Goal: Task Accomplishment & Management: Complete application form

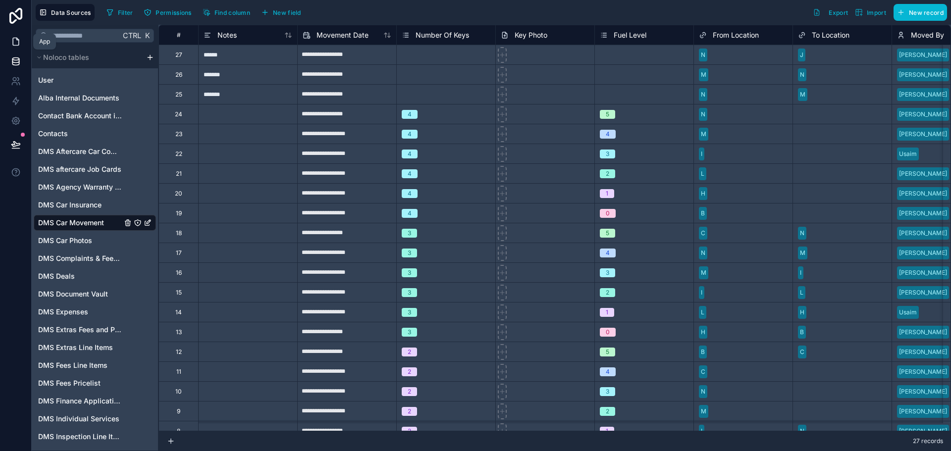
click at [15, 42] on icon at bounding box center [16, 42] width 10 height 10
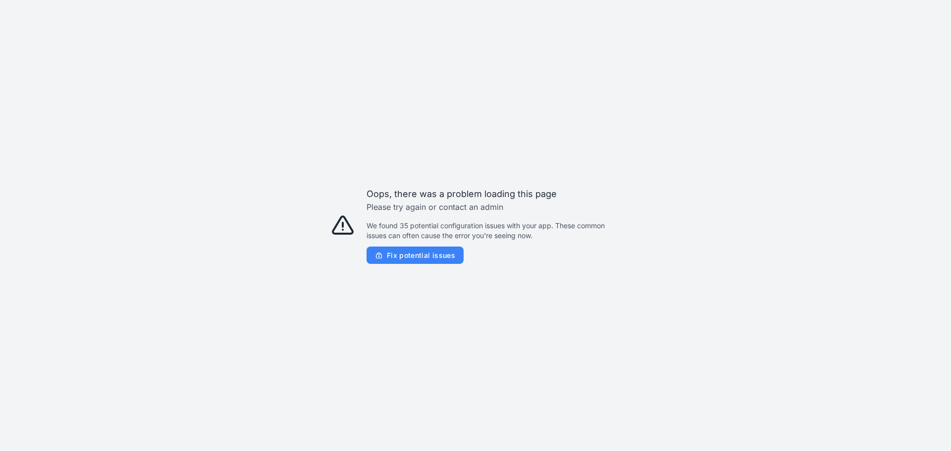
click at [447, 255] on span "Fix potential issues" at bounding box center [421, 255] width 68 height 9
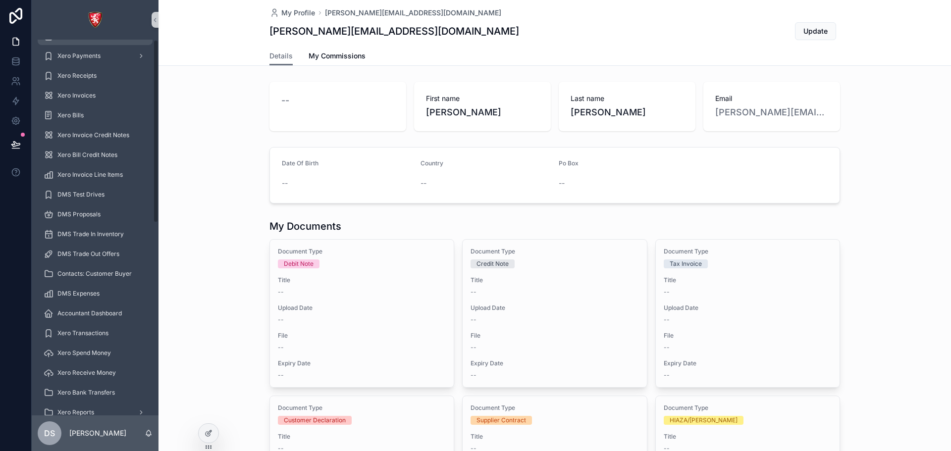
scroll to position [395, 0]
click at [101, 294] on span "DMS Car Movement" at bounding box center [85, 295] width 57 height 8
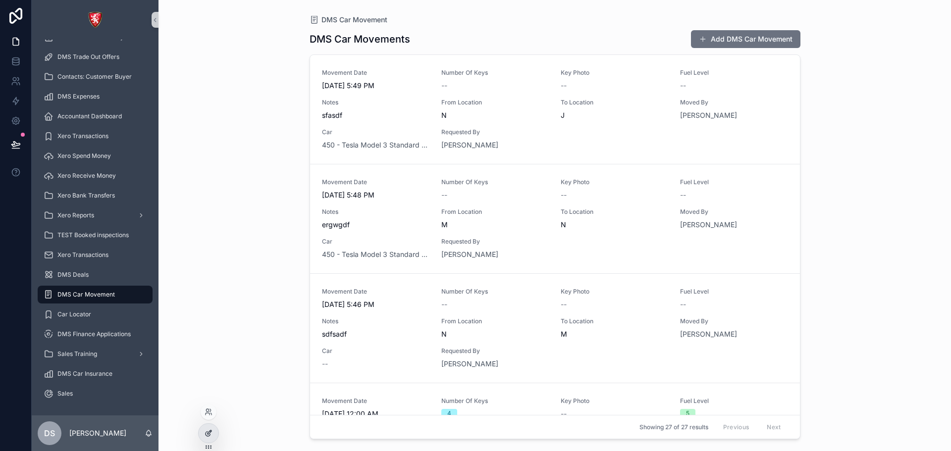
click at [215, 430] on div at bounding box center [209, 433] width 20 height 19
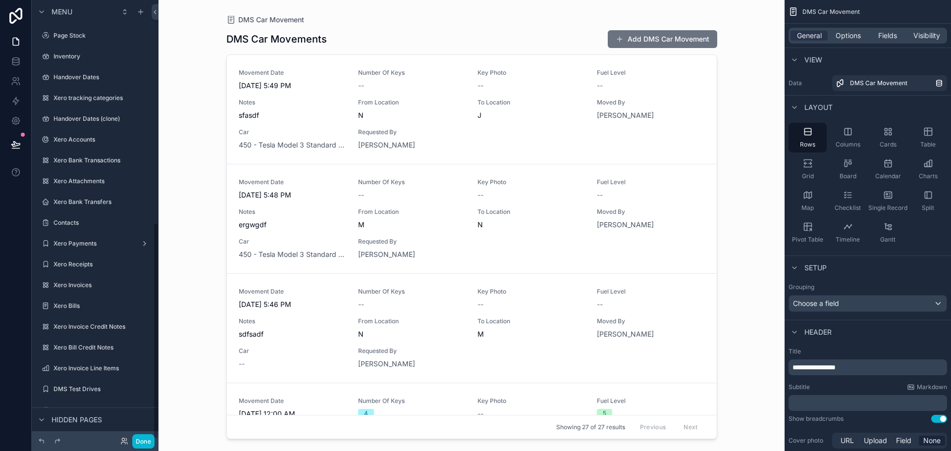
scroll to position [452, 0]
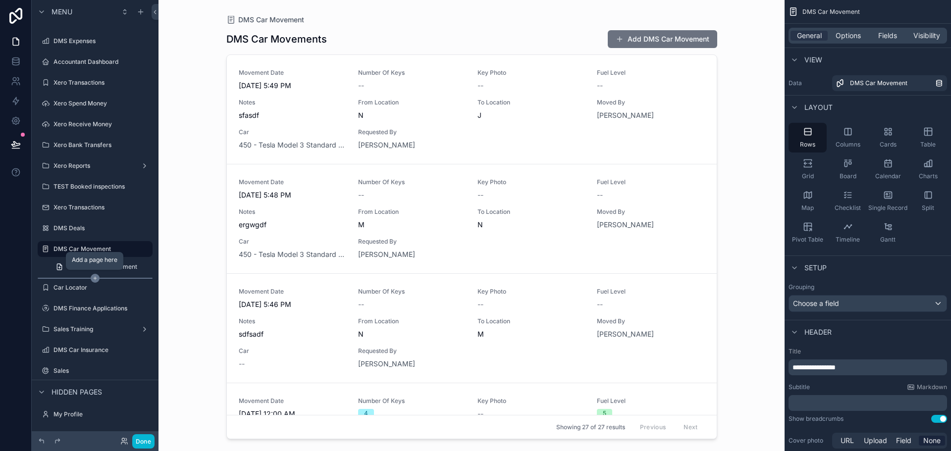
click at [92, 278] on icon "scrollable content" at bounding box center [95, 278] width 9 height 9
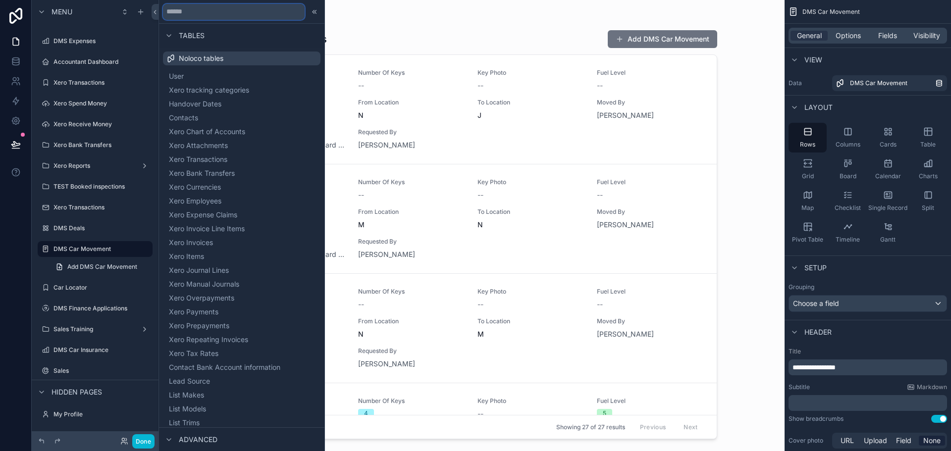
click at [243, 12] on input "text" at bounding box center [234, 12] width 142 height 16
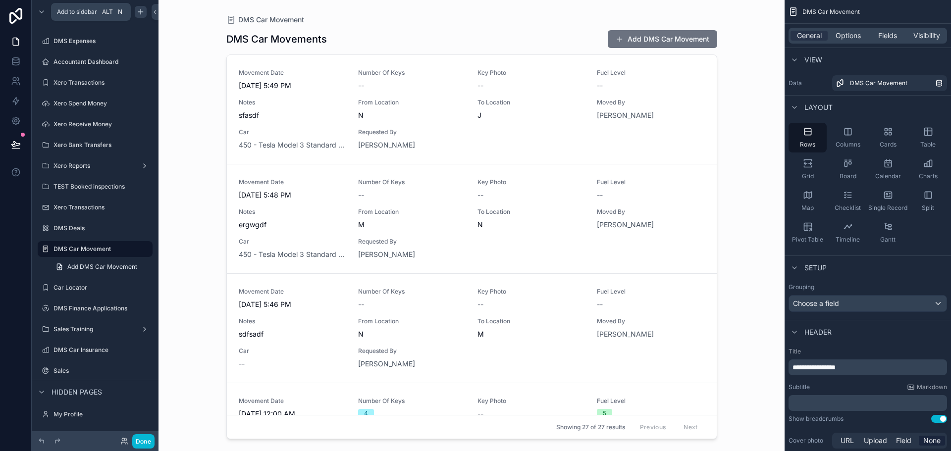
click at [140, 14] on icon "scrollable content" at bounding box center [141, 12] width 8 height 8
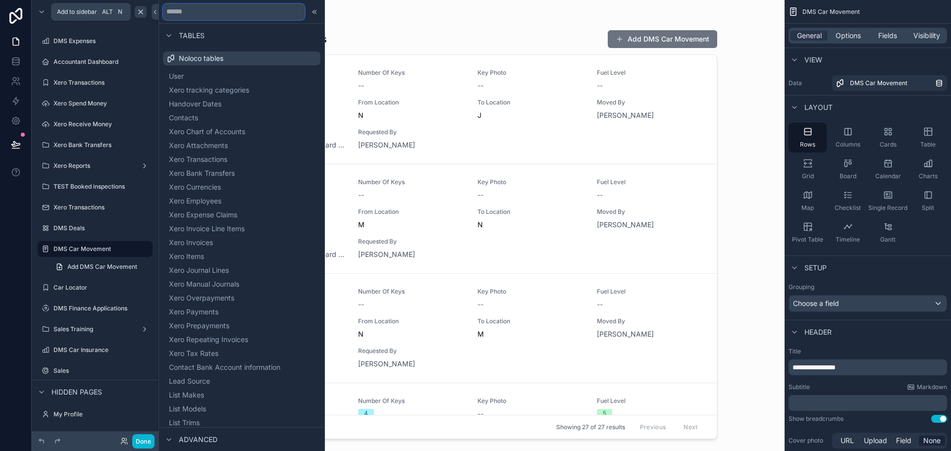
click at [239, 13] on input "text" at bounding box center [234, 12] width 142 height 16
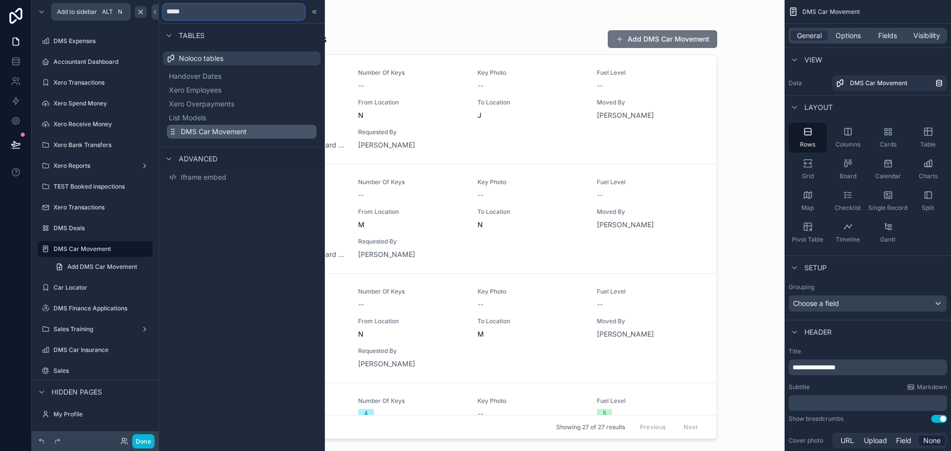
type input "*****"
click at [247, 133] on button "DMS Car Movement" at bounding box center [242, 132] width 150 height 14
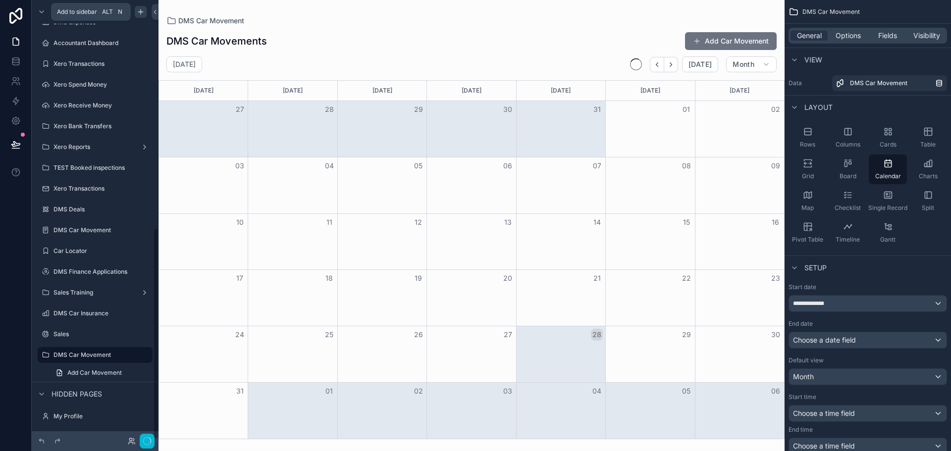
scroll to position [473, 0]
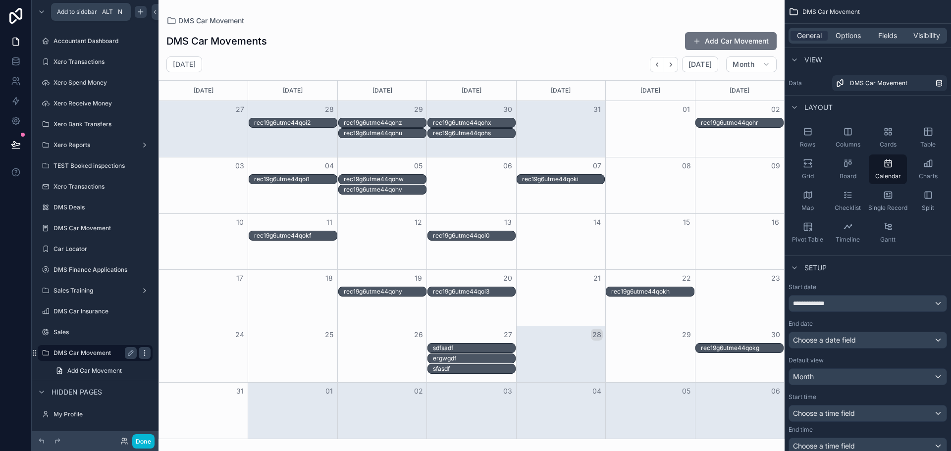
click at [141, 353] on icon "scrollable content" at bounding box center [145, 353] width 8 height 8
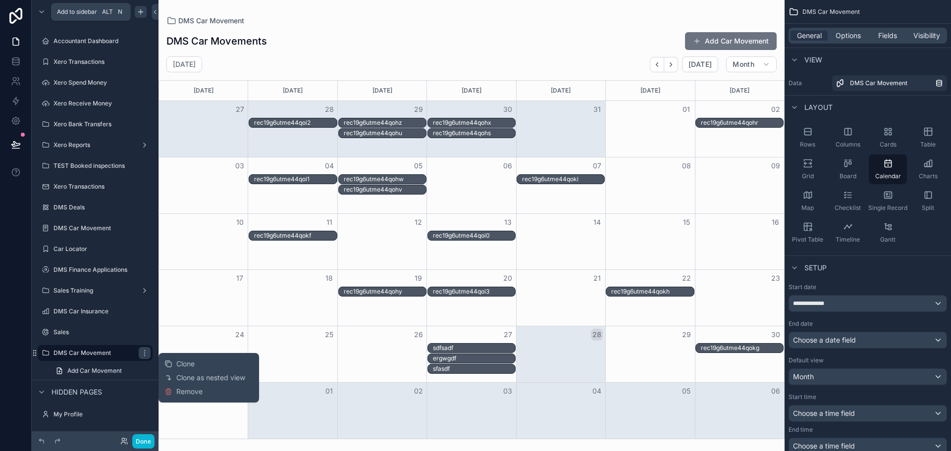
click at [186, 391] on span "Remove" at bounding box center [189, 392] width 26 height 10
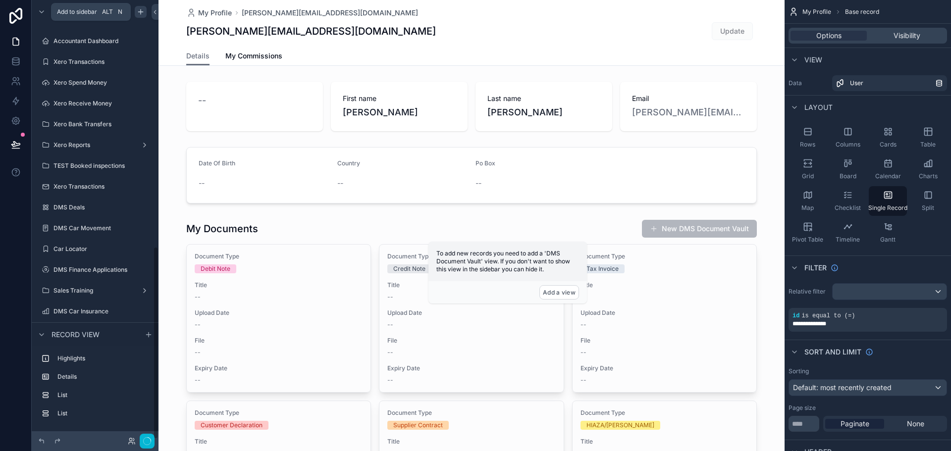
scroll to position [561, 0]
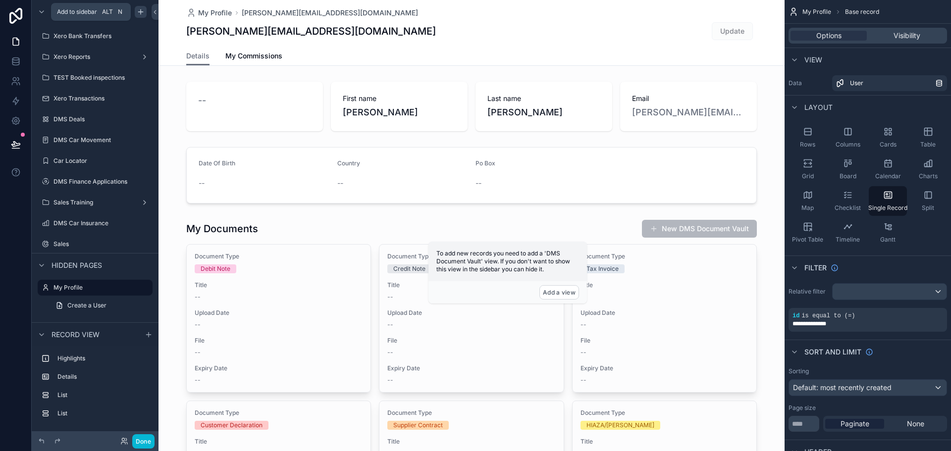
click at [102, 132] on div "DMS Car Movement" at bounding box center [95, 140] width 127 height 18
click at [102, 135] on div "DMS Car Movement" at bounding box center [95, 140] width 83 height 12
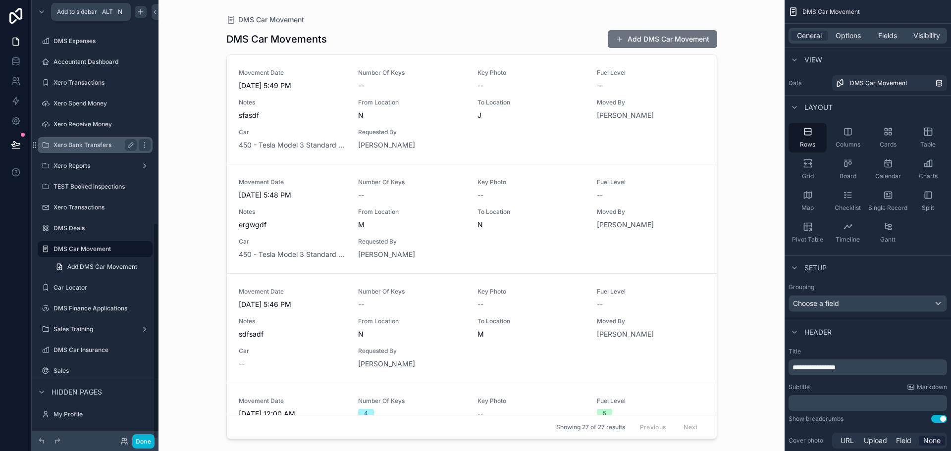
scroll to position [452, 0]
click at [145, 249] on icon "scrollable content" at bounding box center [144, 249] width 0 height 0
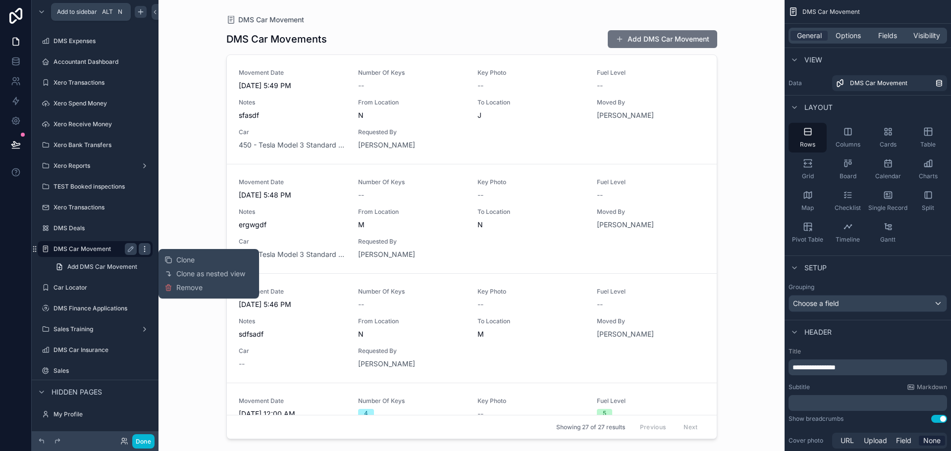
click at [145, 249] on icon "scrollable content" at bounding box center [144, 249] width 0 height 0
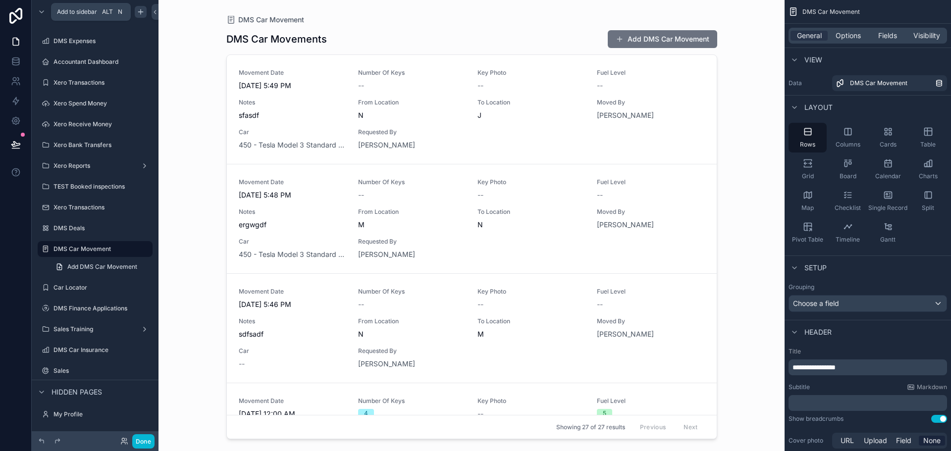
click at [572, 22] on div "scrollable content" at bounding box center [471, 219] width 507 height 439
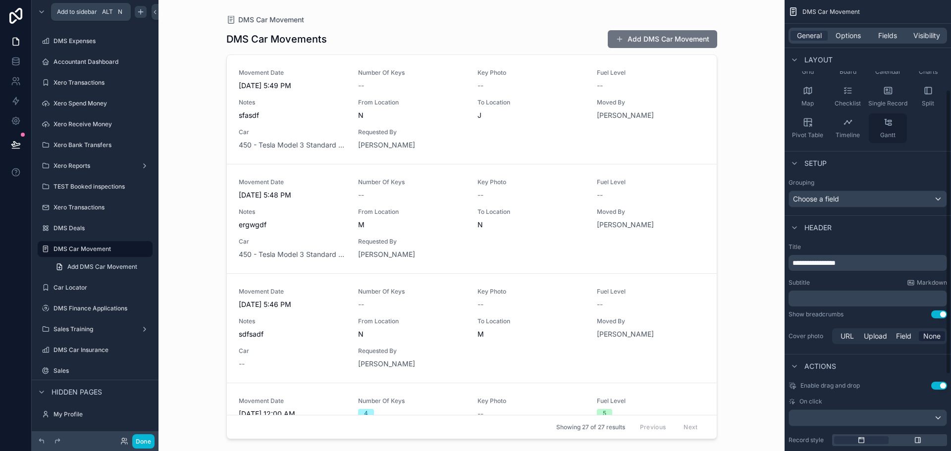
scroll to position [263, 0]
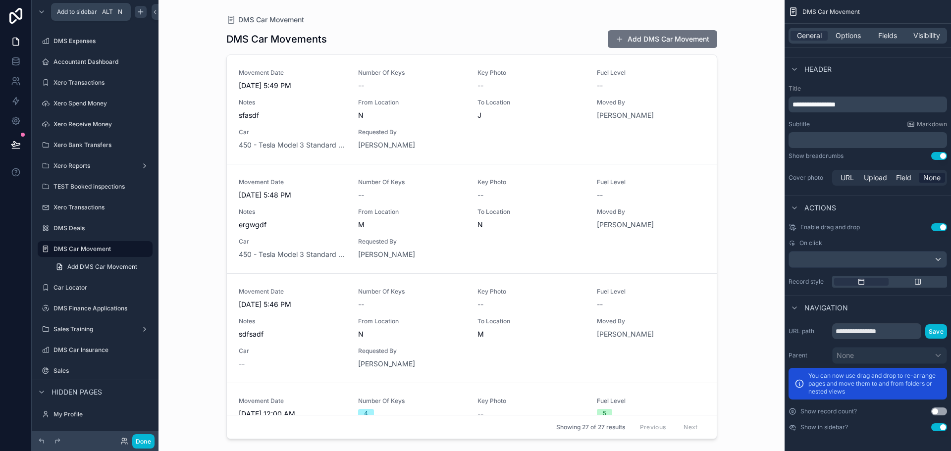
click at [138, 12] on icon "scrollable content" at bounding box center [140, 12] width 4 height 0
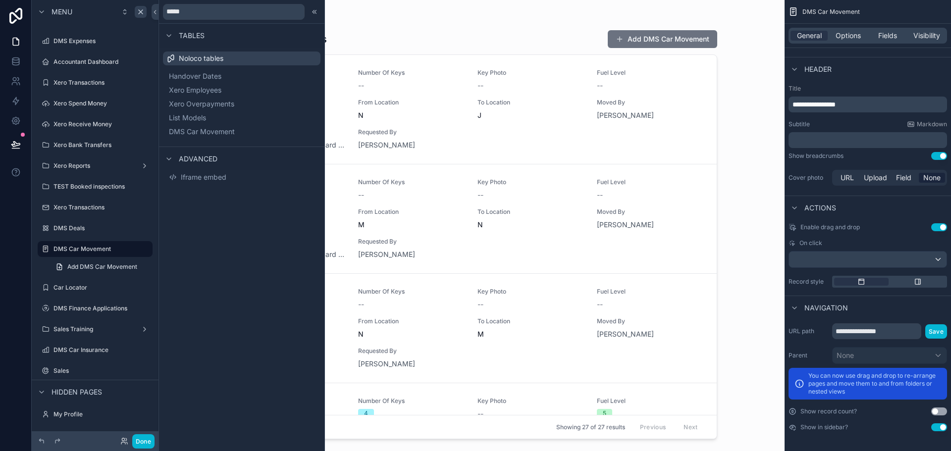
drag, startPoint x: 181, startPoint y: 129, endPoint x: 168, endPoint y: 211, distance: 82.7
click at [168, 211] on div "***** Tables Noloco tables Handover Dates Xero Employees Xero Overpayments List…" at bounding box center [241, 225] width 165 height 451
click at [299, 10] on input "*****" at bounding box center [234, 12] width 142 height 16
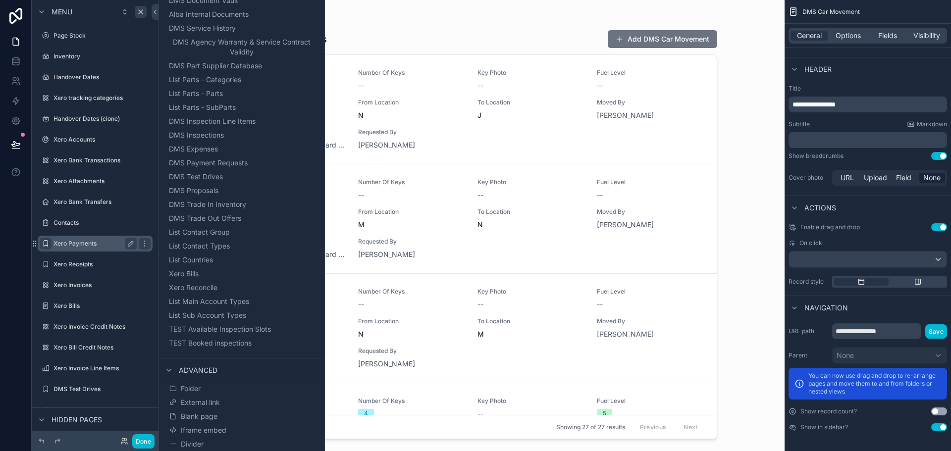
click at [49, 240] on icon "scrollable content" at bounding box center [46, 244] width 8 height 8
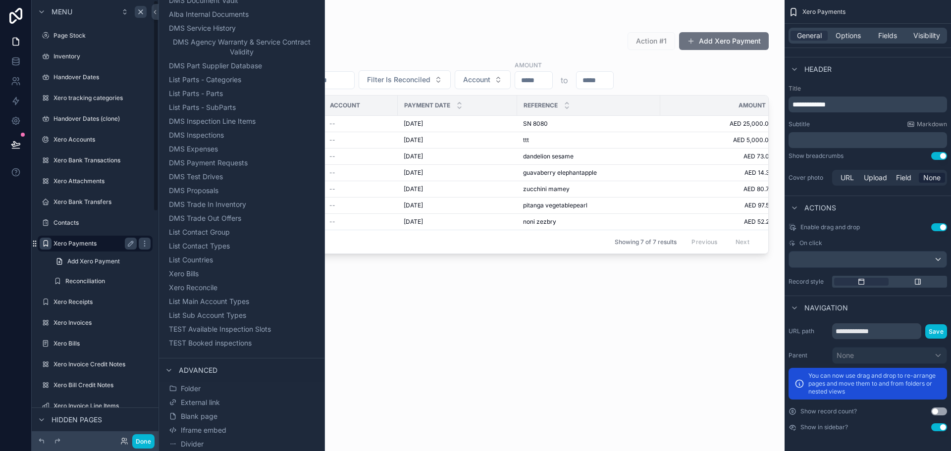
click at [34, 245] on icon "scrollable content" at bounding box center [35, 244] width 8 height 8
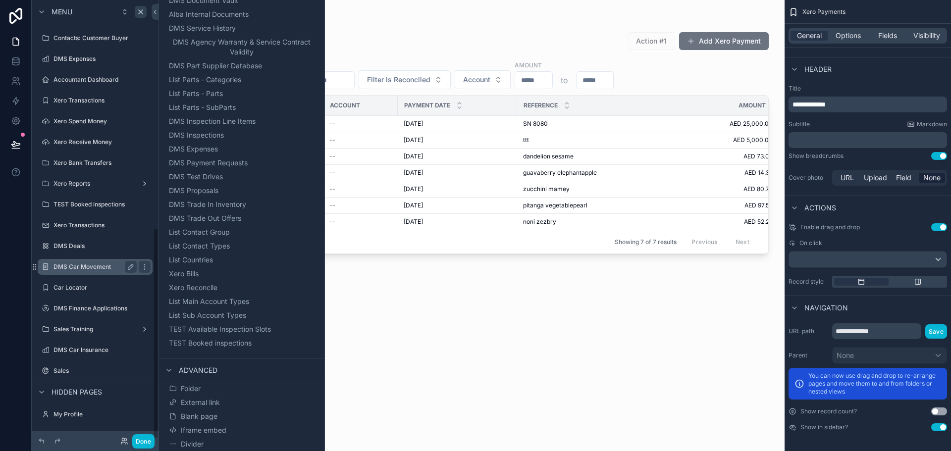
click at [91, 270] on label "DMS Car Movement" at bounding box center [93, 267] width 79 height 8
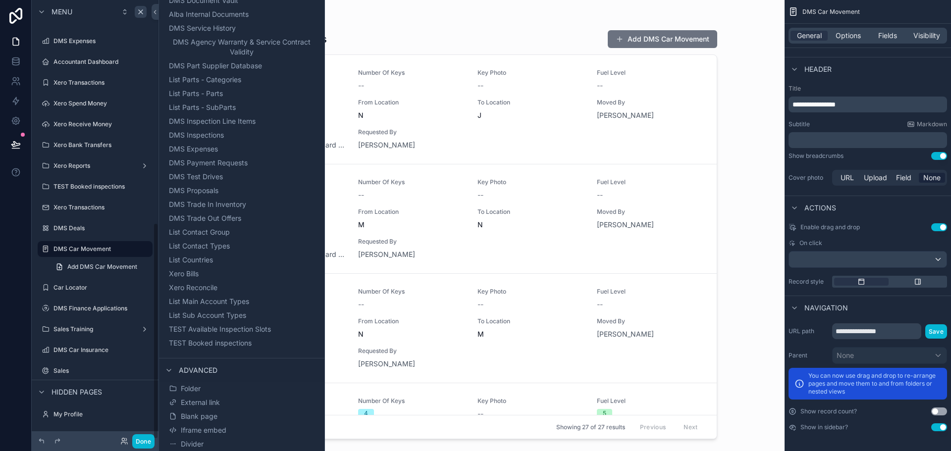
scroll to position [452, 0]
click at [46, 248] on icon "scrollable content" at bounding box center [46, 249] width 8 height 8
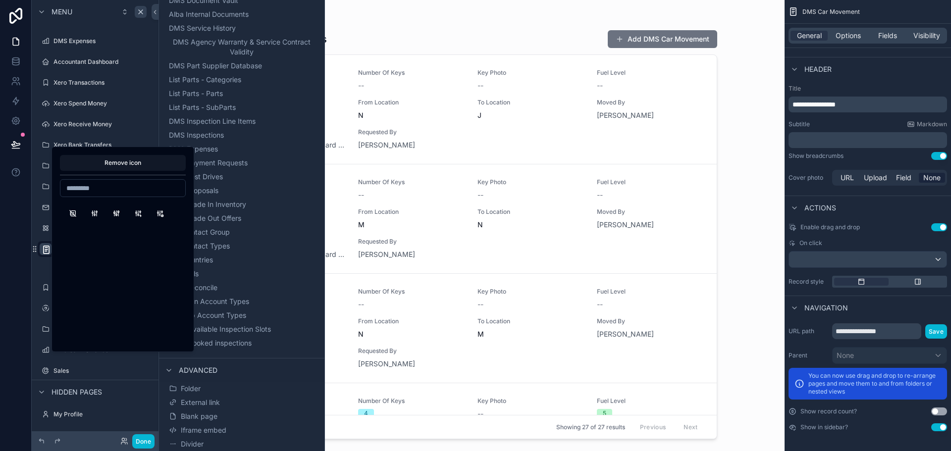
scroll to position [0, 0]
click at [133, 185] on input at bounding box center [122, 188] width 125 height 14
drag, startPoint x: 88, startPoint y: 192, endPoint x: 54, endPoint y: 192, distance: 33.7
click at [54, 192] on div "Remove icon ***" at bounding box center [123, 250] width 143 height 206
type input "*****"
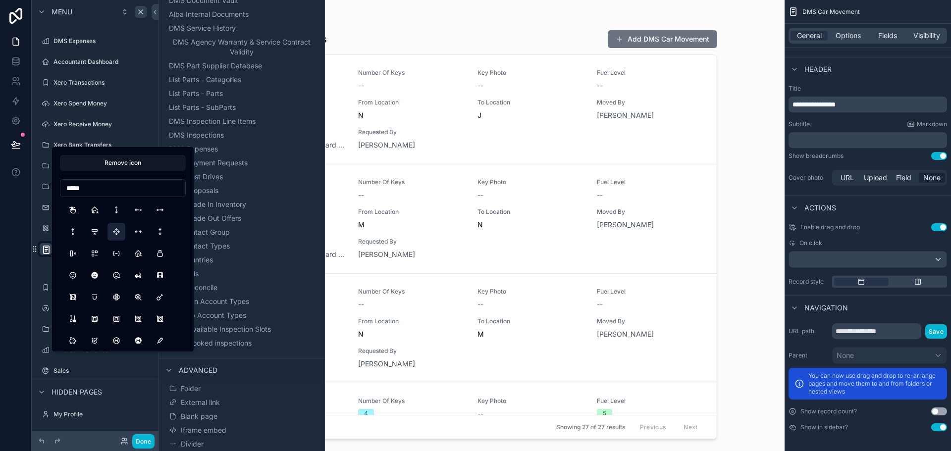
click at [118, 226] on button "ArrowsMove" at bounding box center [117, 232] width 18 height 18
click at [1, 235] on div at bounding box center [16, 225] width 32 height 451
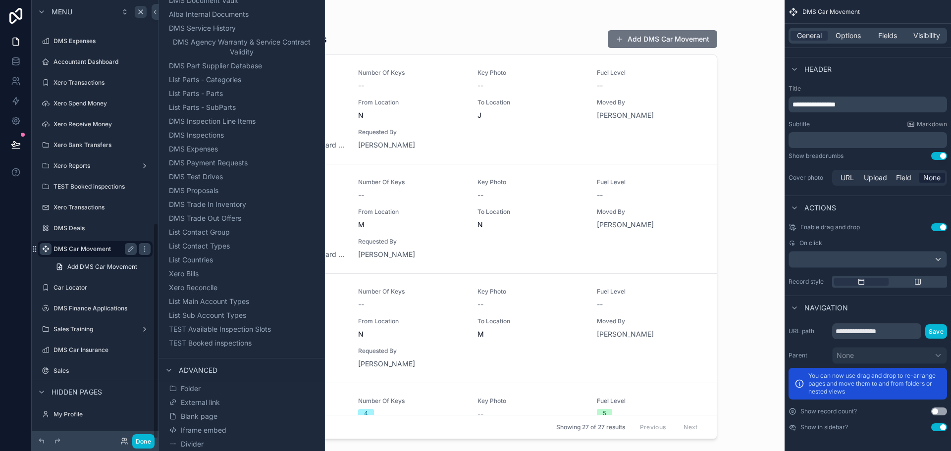
click at [98, 246] on label "DMS Car Movement" at bounding box center [93, 249] width 79 height 8
click at [158, 11] on icon at bounding box center [155, 11] width 7 height 7
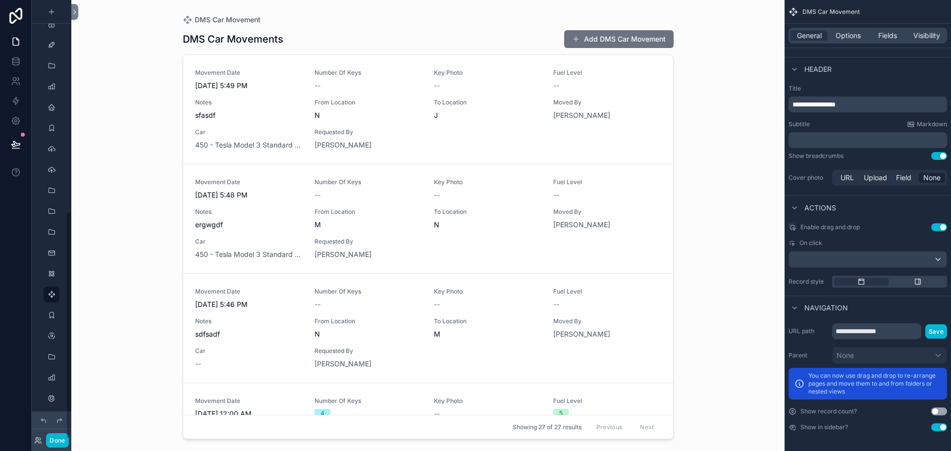
scroll to position [407, 0]
click at [861, 38] on span "Options" at bounding box center [848, 36] width 25 height 10
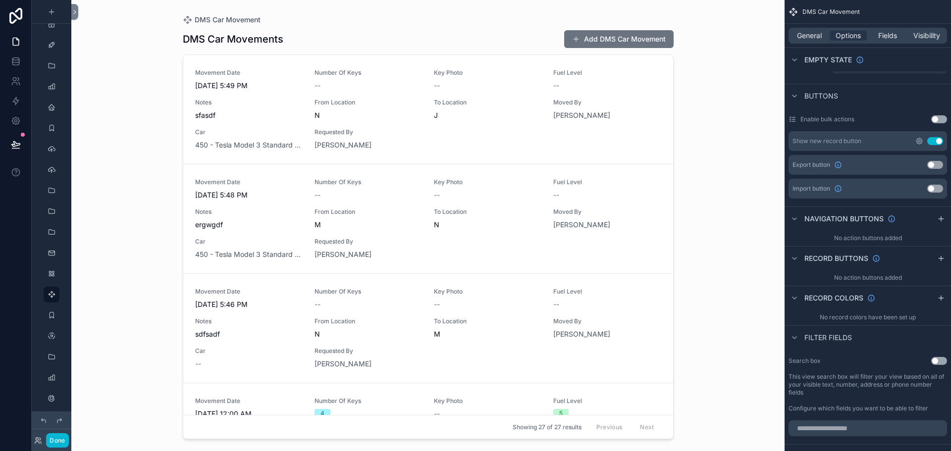
click at [918, 140] on icon "scrollable content" at bounding box center [919, 141] width 8 height 8
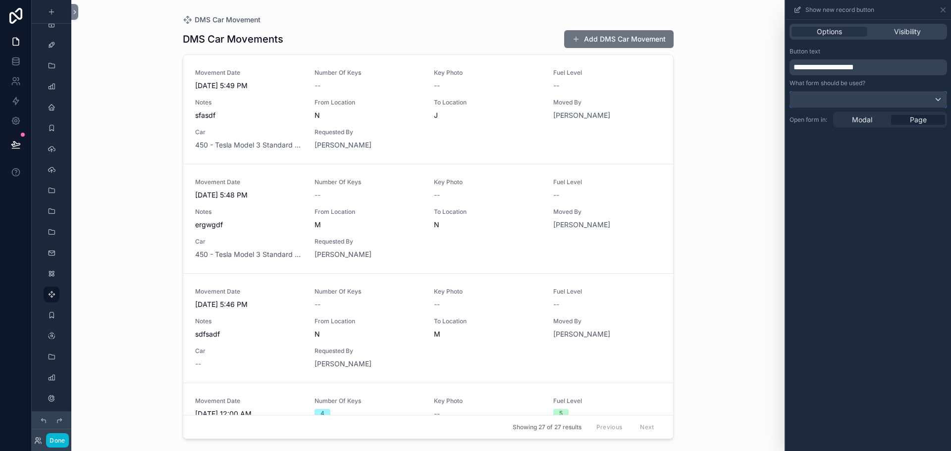
click at [870, 99] on div at bounding box center [868, 100] width 157 height 16
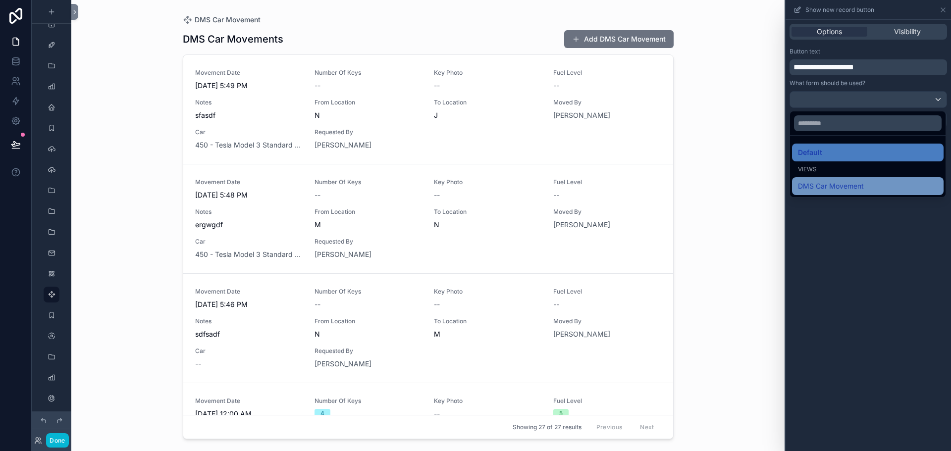
click at [870, 180] on div "DMS Car Movement" at bounding box center [868, 186] width 152 height 18
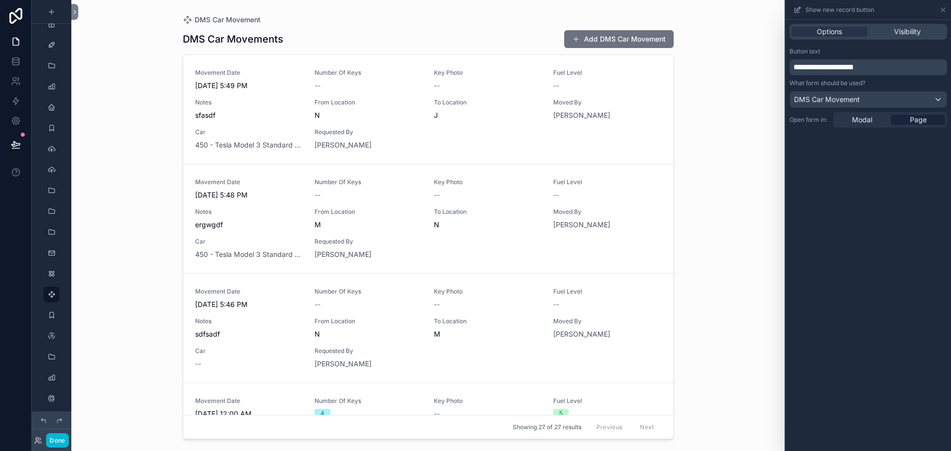
click at [817, 65] on span "**********" at bounding box center [824, 66] width 60 height 7
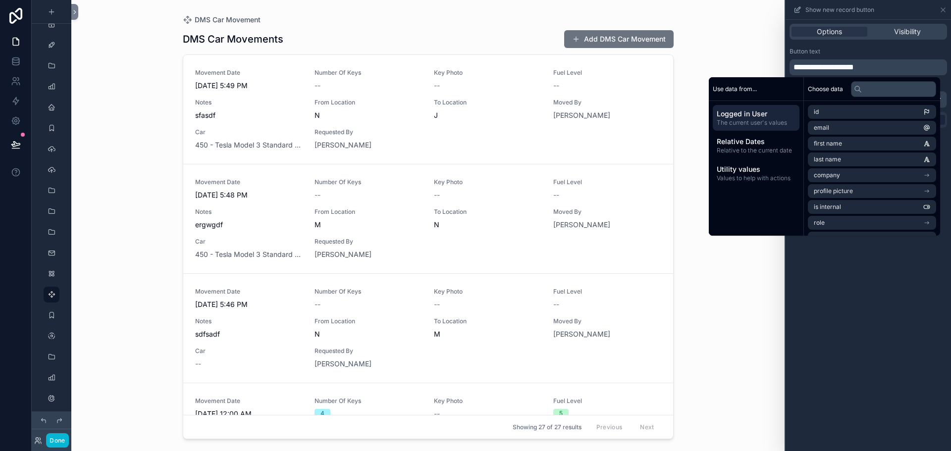
click at [838, 64] on span "**********" at bounding box center [824, 66] width 60 height 7
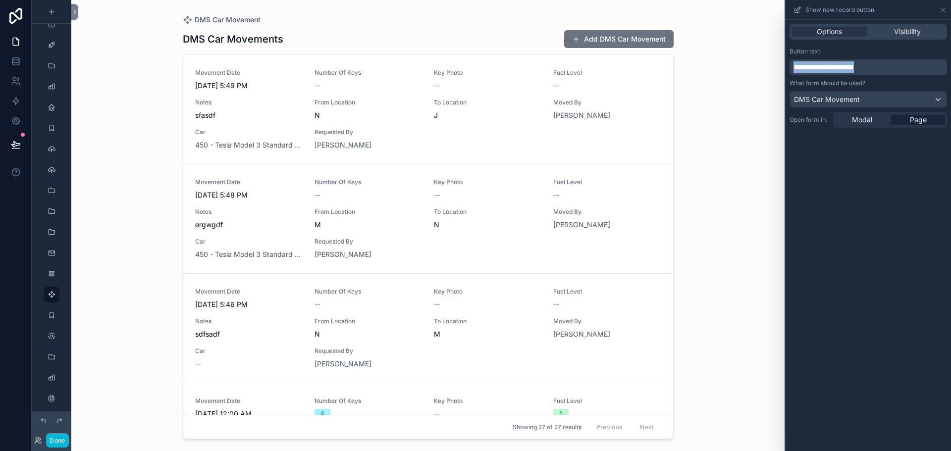
drag, startPoint x: 895, startPoint y: 65, endPoint x: 686, endPoint y: 66, distance: 209.1
click at [687, 66] on div "**********" at bounding box center [475, 225] width 951 height 451
click at [874, 187] on div "**********" at bounding box center [868, 235] width 165 height 431
click at [899, 32] on span "Visibility" at bounding box center [907, 32] width 27 height 10
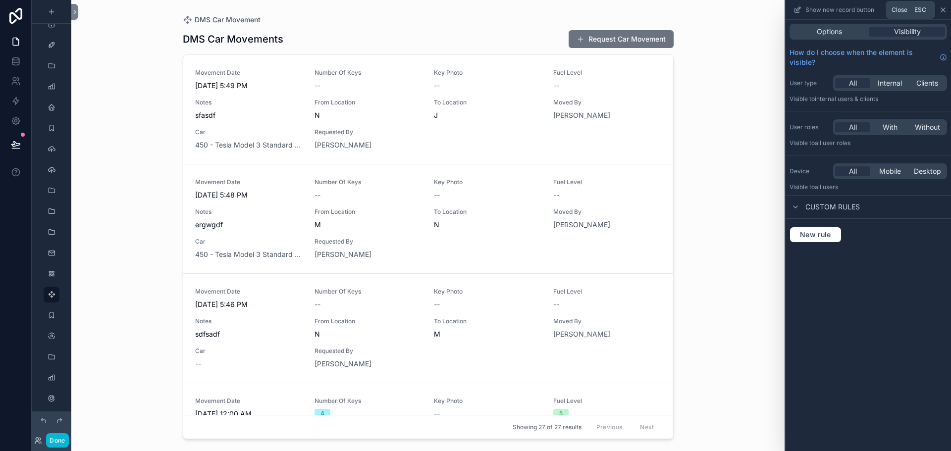
click at [943, 13] on icon at bounding box center [943, 10] width 8 height 8
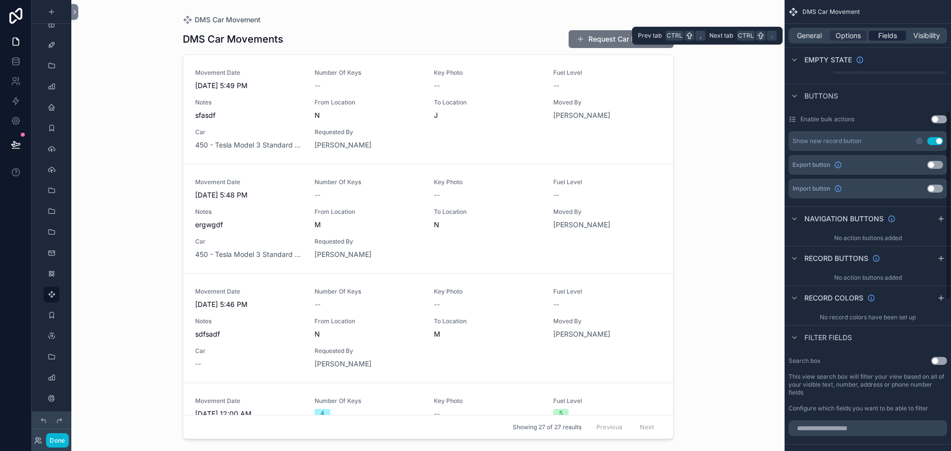
click at [896, 34] on span "Fields" at bounding box center [887, 36] width 19 height 10
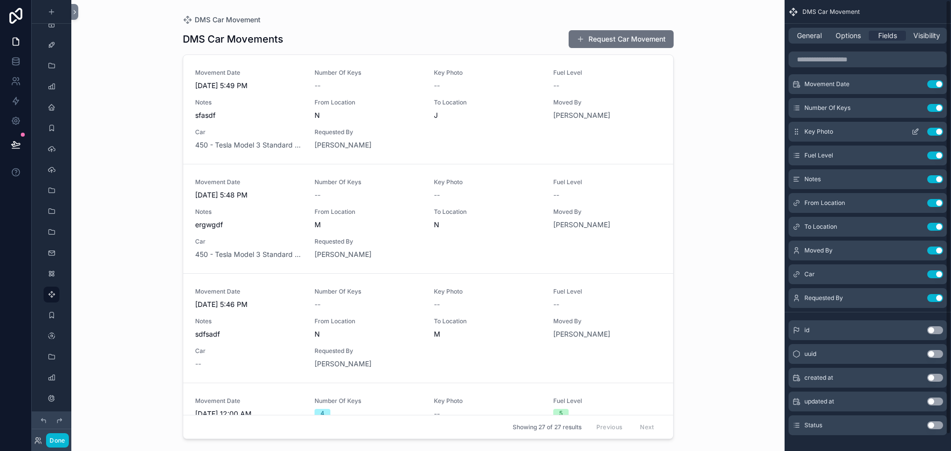
scroll to position [0, 0]
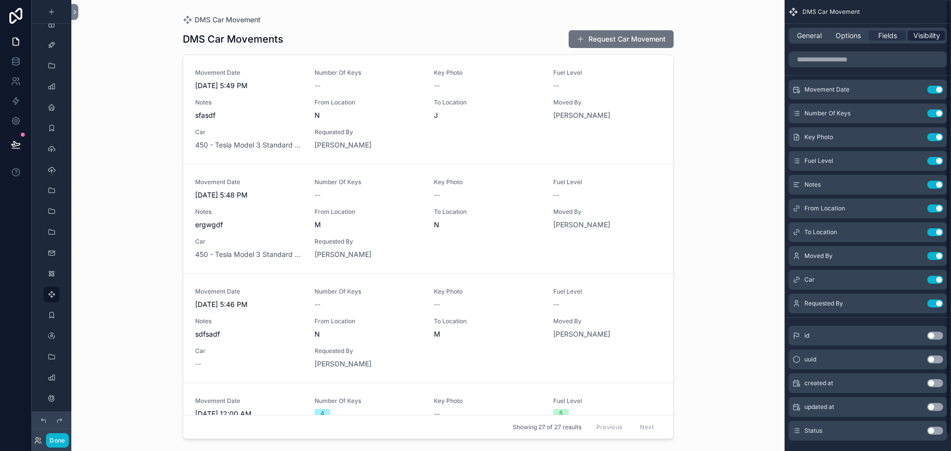
click at [927, 37] on span "Visibility" at bounding box center [927, 36] width 27 height 10
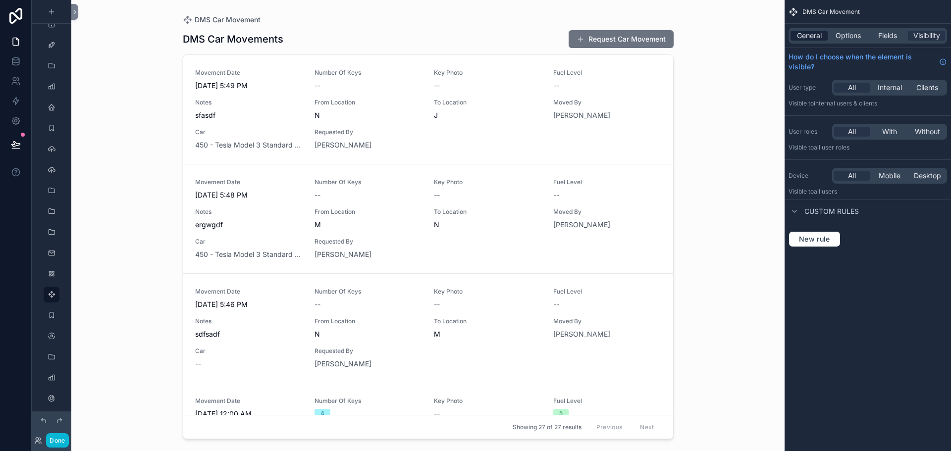
click at [808, 36] on span "General" at bounding box center [809, 36] width 25 height 10
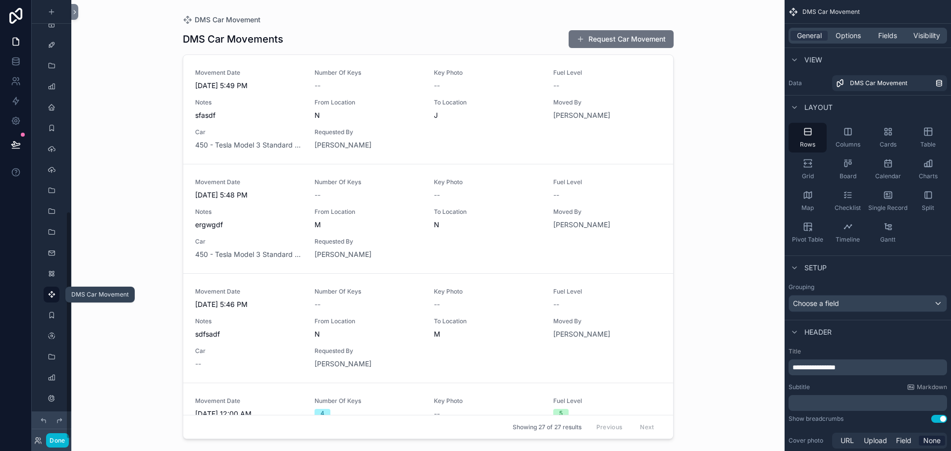
click at [55, 292] on icon "scrollable content" at bounding box center [52, 295] width 8 height 8
click at [76, 16] on button at bounding box center [74, 12] width 7 height 16
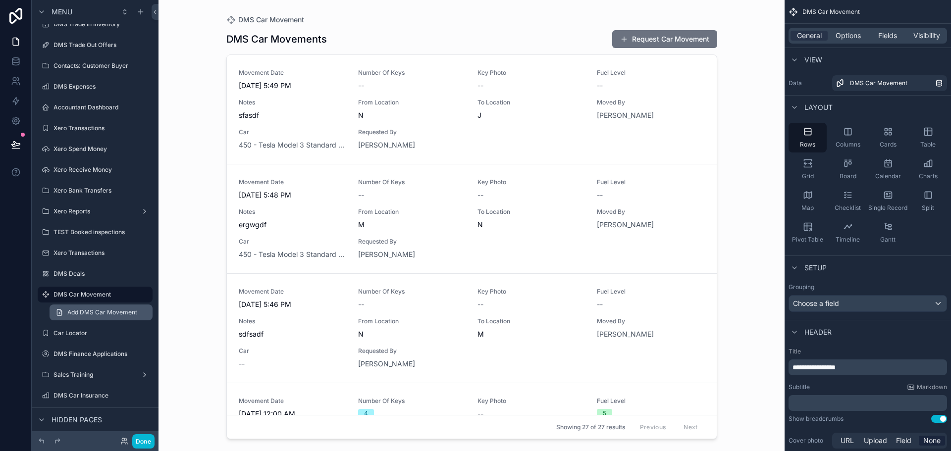
click at [108, 317] on link "Add DMS Car Movement" at bounding box center [101, 313] width 103 height 16
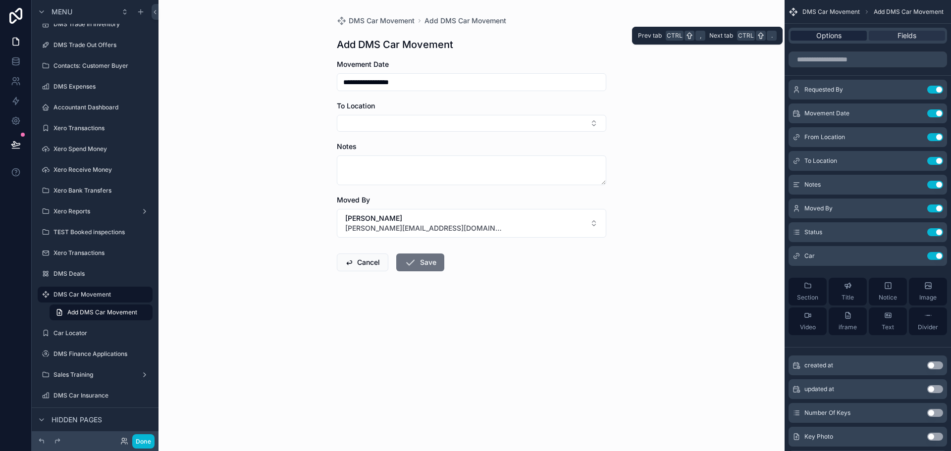
click at [839, 37] on span "Options" at bounding box center [828, 36] width 25 height 10
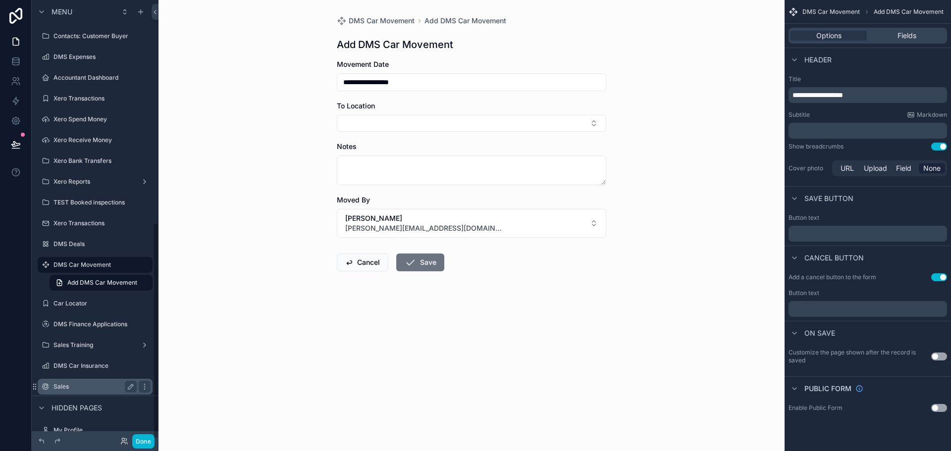
scroll to position [452, 0]
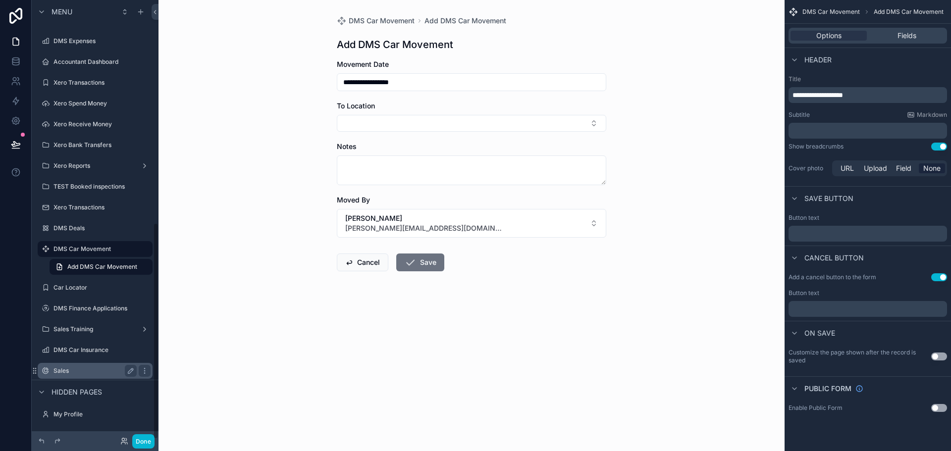
click at [91, 367] on div "Sales" at bounding box center [95, 371] width 83 height 12
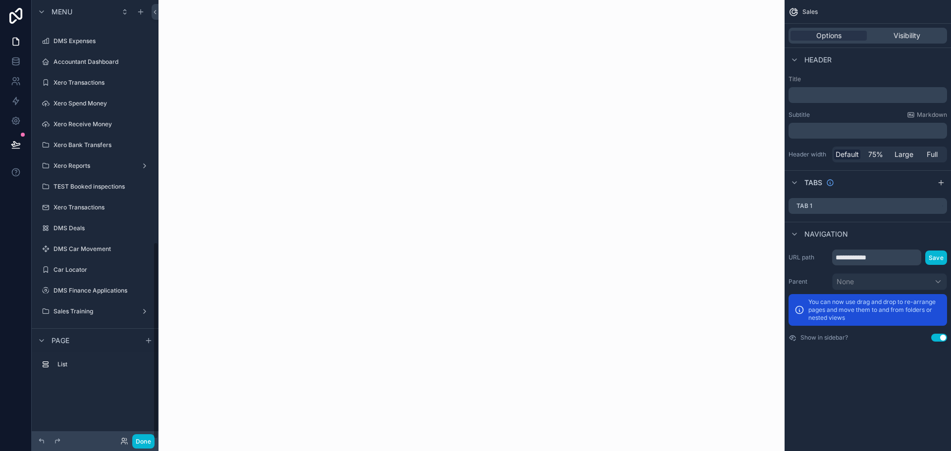
scroll to position [538, 0]
click at [75, 268] on label "Sales" at bounding box center [93, 268] width 79 height 8
click at [142, 268] on icon "scrollable content" at bounding box center [145, 268] width 8 height 8
click at [475, 179] on div "scrollable content" at bounding box center [472, 225] width 626 height 451
click at [128, 269] on icon "scrollable content" at bounding box center [131, 268] width 8 height 8
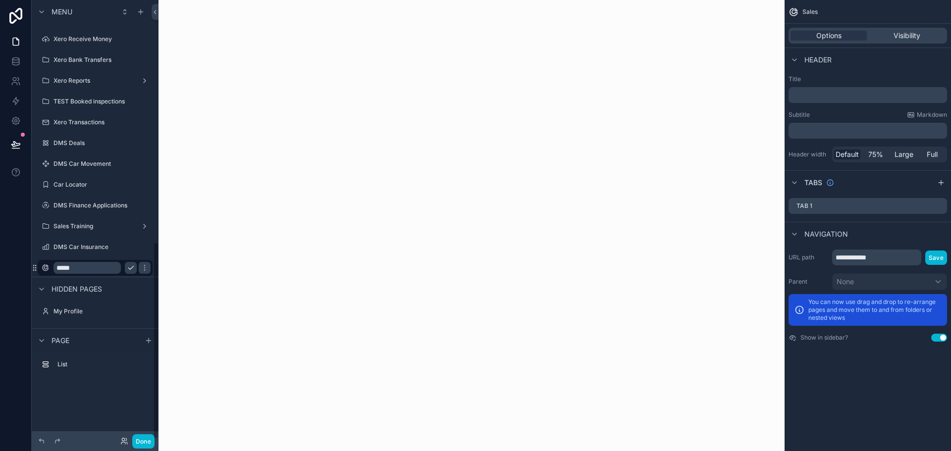
click at [91, 270] on input "*****" at bounding box center [87, 268] width 67 height 12
click at [431, 163] on div "scrollable content" at bounding box center [472, 225] width 626 height 451
click at [466, 154] on div "scrollable content" at bounding box center [472, 225] width 626 height 451
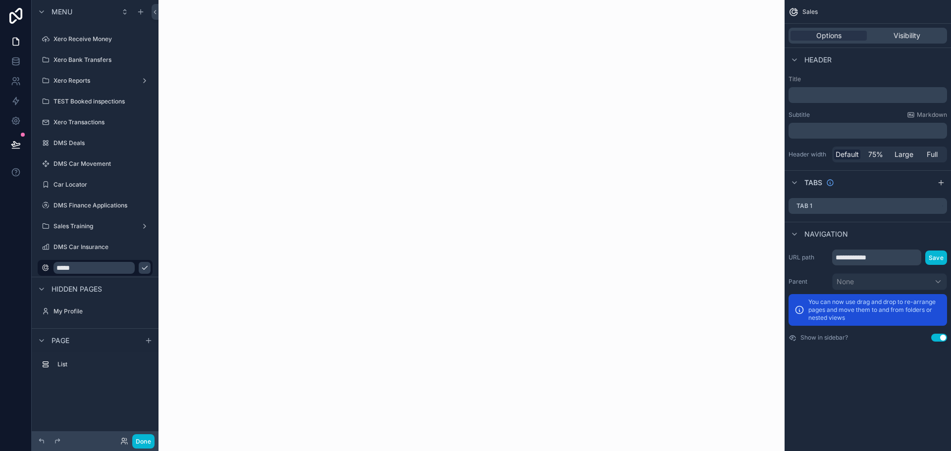
drag, startPoint x: 461, startPoint y: 154, endPoint x: 363, endPoint y: 135, distance: 99.8
click at [363, 135] on div "scrollable content" at bounding box center [472, 225] width 626 height 451
drag, startPoint x: 363, startPoint y: 135, endPoint x: 235, endPoint y: 227, distance: 156.9
click at [243, 223] on div "scrollable content" at bounding box center [472, 225] width 626 height 451
click at [145, 266] on icon "scrollable content" at bounding box center [144, 266] width 0 height 0
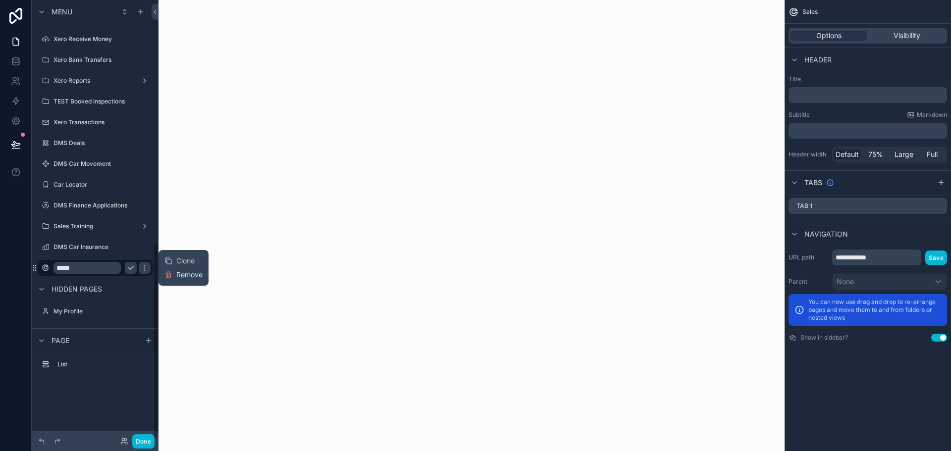
click at [167, 277] on icon at bounding box center [168, 275] width 8 height 8
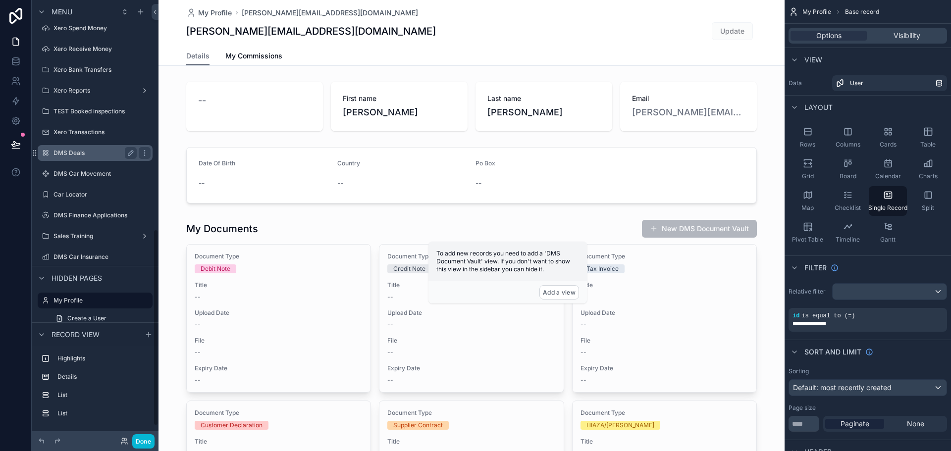
scroll to position [540, 0]
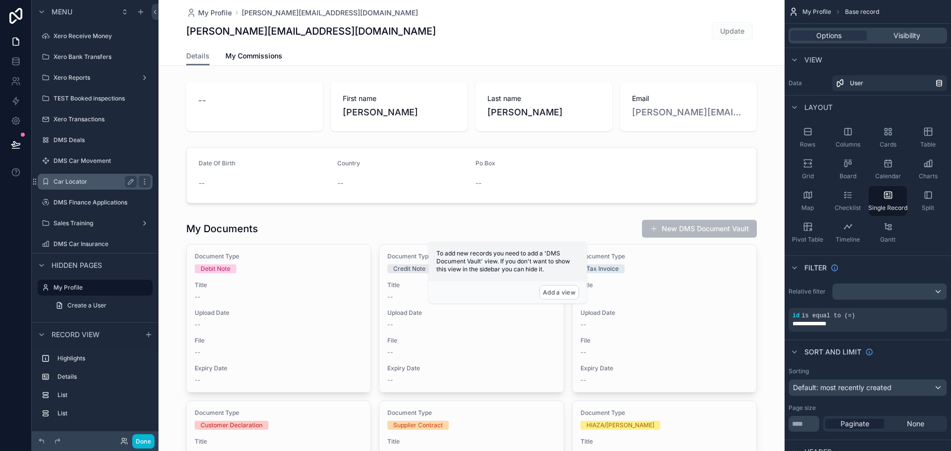
click at [88, 178] on label "Car Locator" at bounding box center [93, 182] width 79 height 8
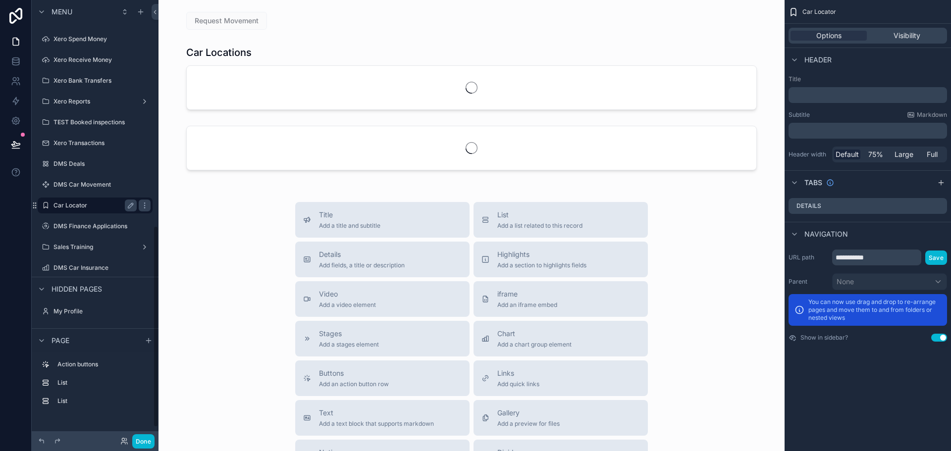
scroll to position [492, 0]
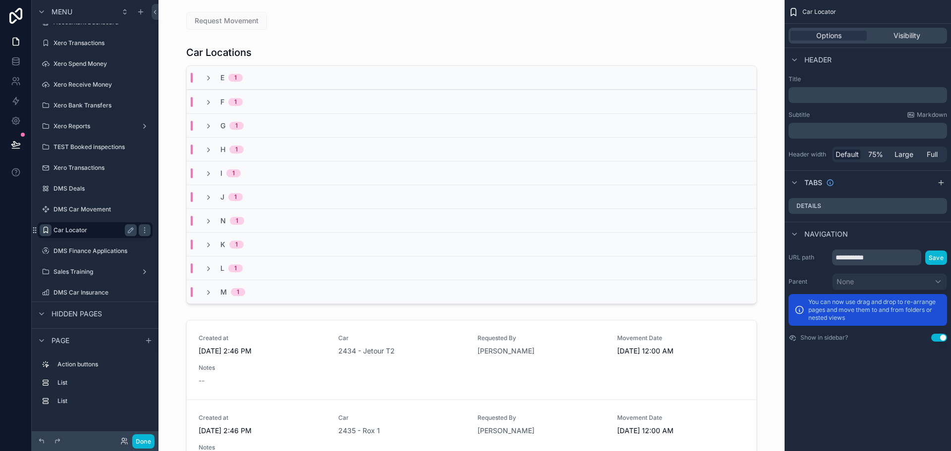
click at [45, 230] on icon "scrollable content" at bounding box center [46, 230] width 8 height 8
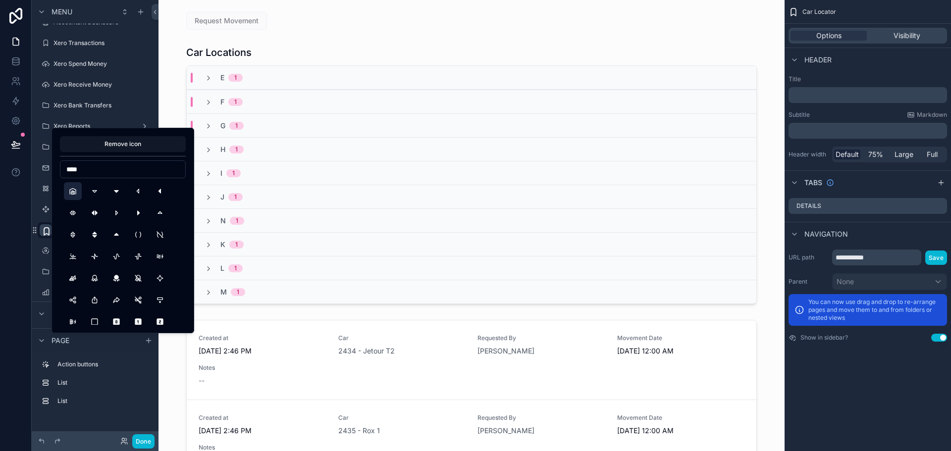
type input "****"
click at [69, 192] on button "BuildingWarehouse" at bounding box center [73, 191] width 18 height 18
click at [11, 228] on div at bounding box center [16, 225] width 32 height 451
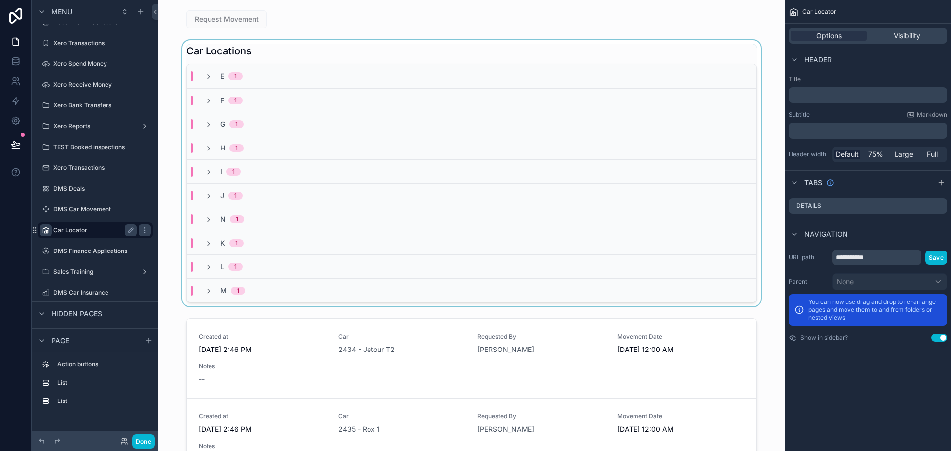
scroll to position [0, 0]
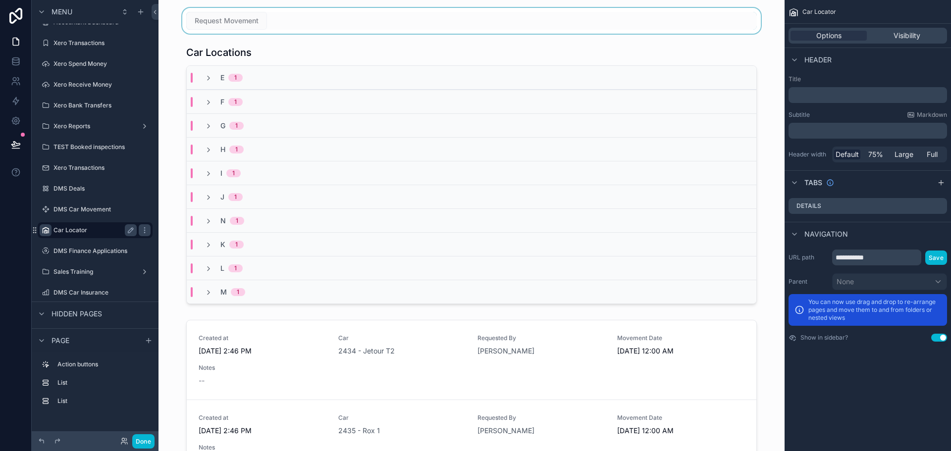
click at [216, 23] on div "scrollable content" at bounding box center [471, 21] width 610 height 26
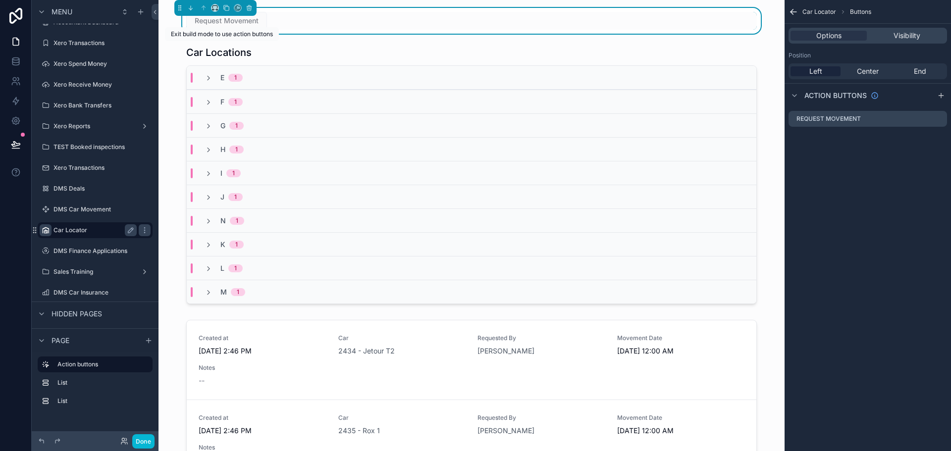
click at [231, 23] on span "Request Movement" at bounding box center [226, 20] width 81 height 10
click at [938, 117] on icon "scrollable content" at bounding box center [939, 119] width 4 height 4
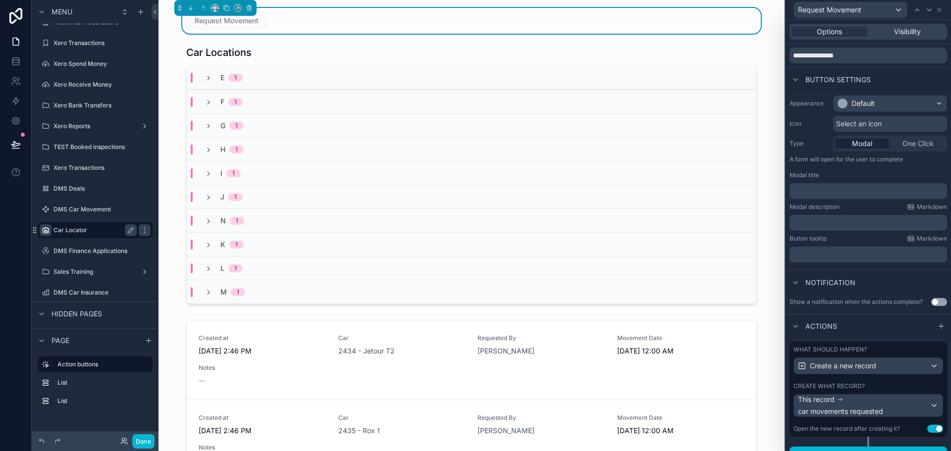
scroll to position [48, 0]
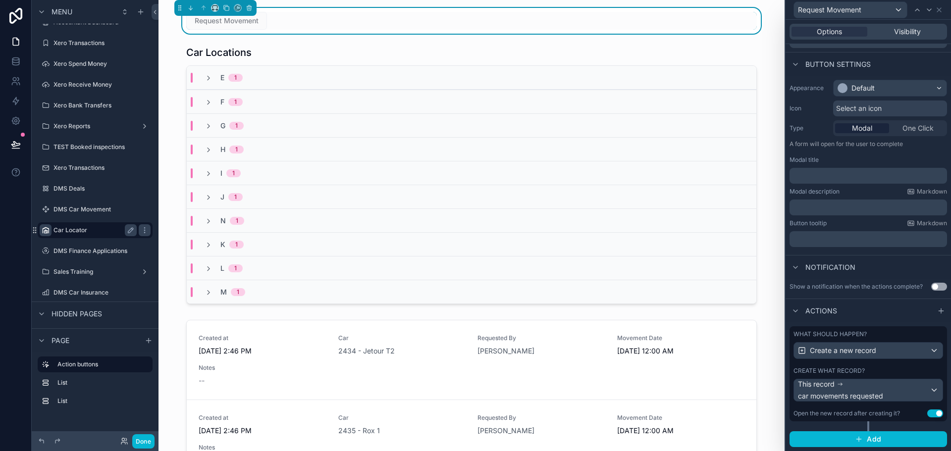
click at [877, 375] on div "Create what record?" at bounding box center [869, 371] width 150 height 8
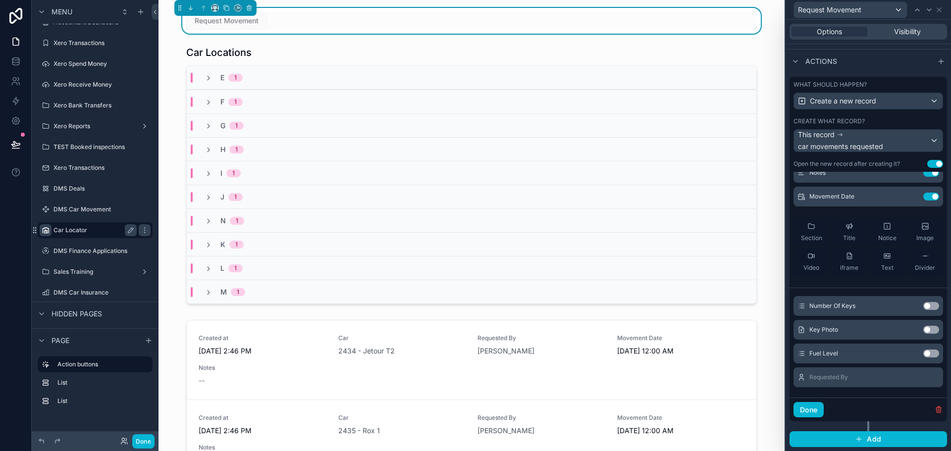
scroll to position [205, 0]
click at [811, 415] on button "Done" at bounding box center [809, 410] width 30 height 16
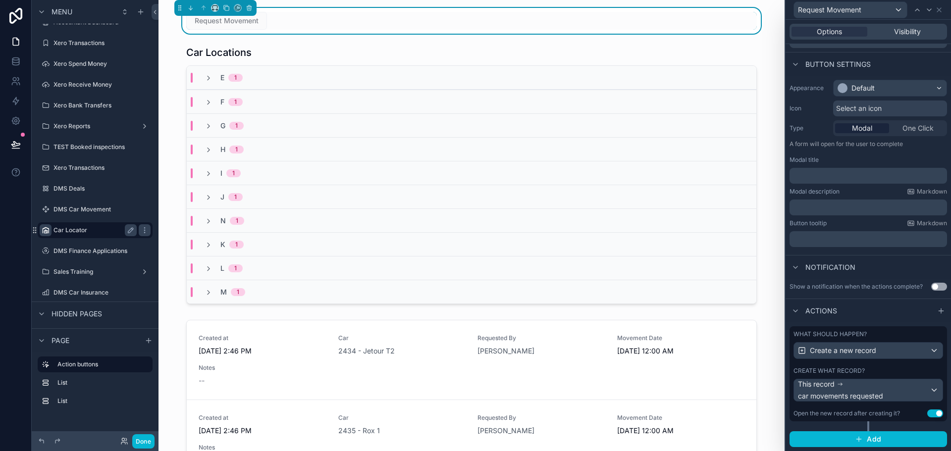
scroll to position [48, 0]
click at [144, 446] on button "Done" at bounding box center [143, 441] width 22 height 14
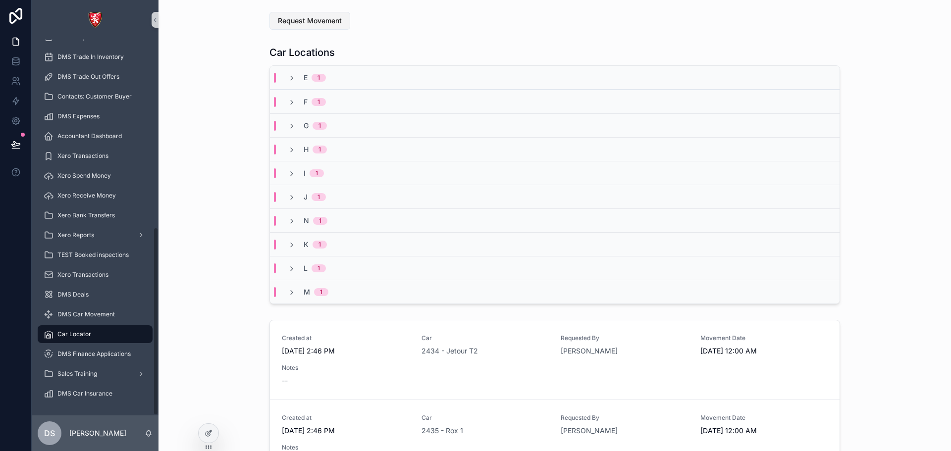
click at [304, 24] on span "Request Movement" at bounding box center [310, 21] width 64 height 10
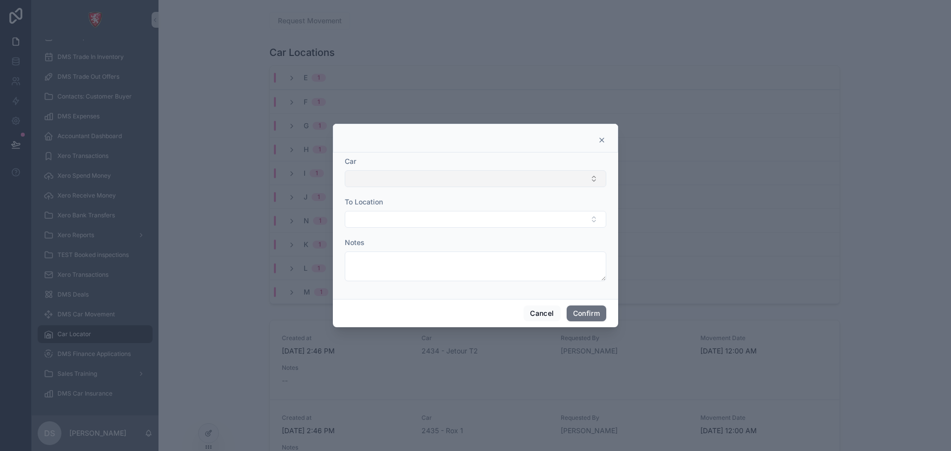
click at [402, 180] on button "Select Button" at bounding box center [476, 178] width 262 height 17
click at [401, 160] on div "Car" at bounding box center [476, 162] width 262 height 10
click at [407, 217] on button "Select Button" at bounding box center [476, 219] width 262 height 17
click at [407, 202] on div "To Location" at bounding box center [476, 202] width 262 height 10
click at [546, 310] on button "Cancel" at bounding box center [542, 314] width 37 height 16
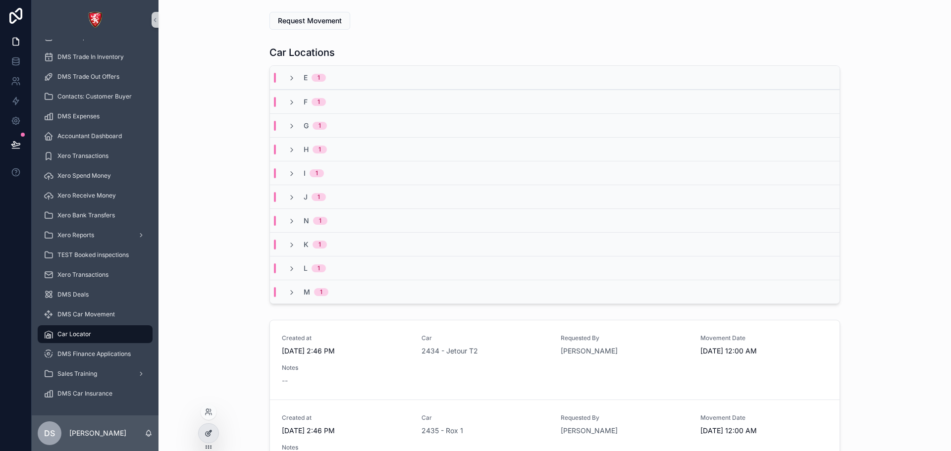
click at [214, 427] on div at bounding box center [209, 433] width 20 height 19
